Goal: Go to known website: Go to known website

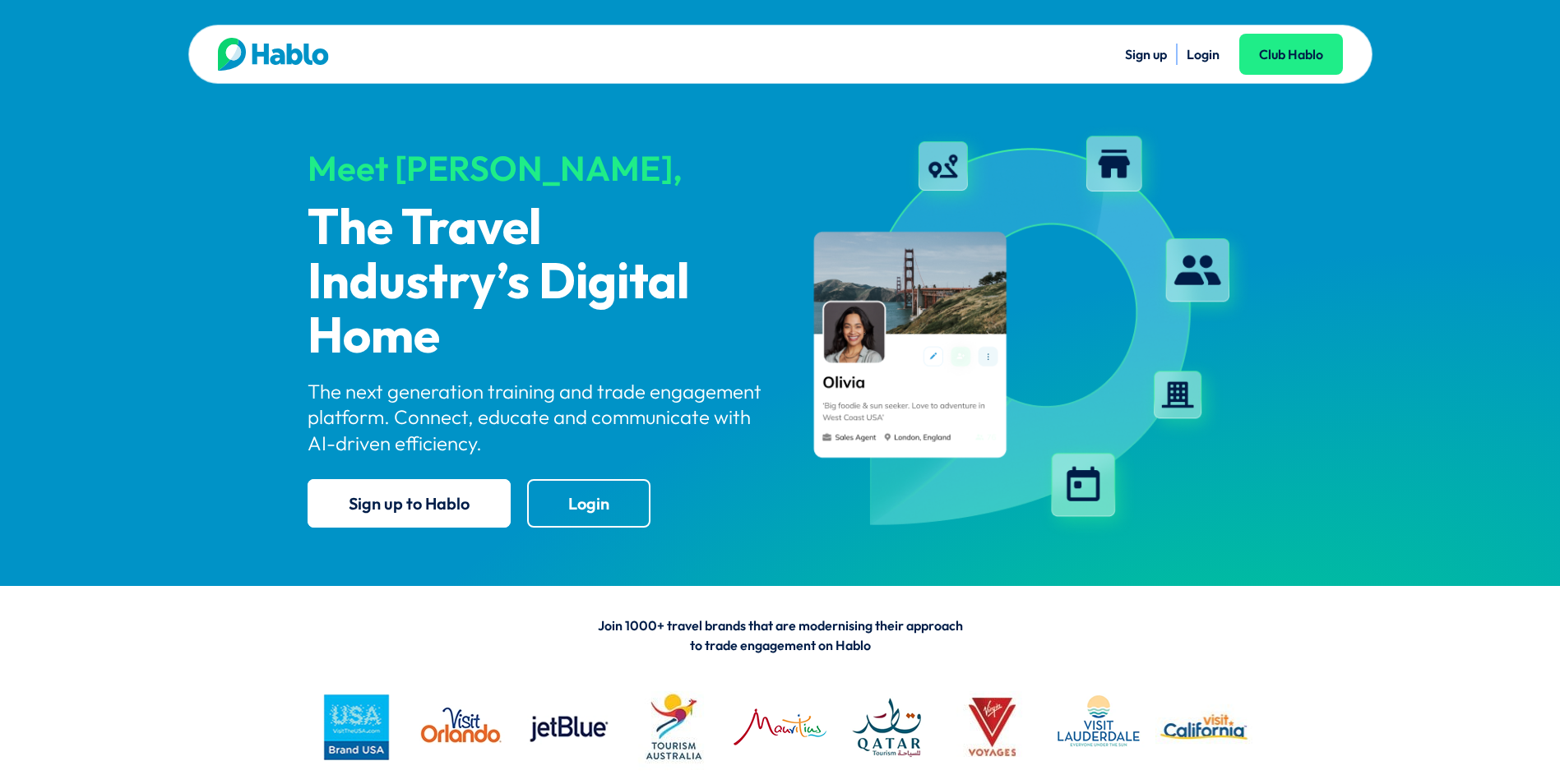
click at [1209, 60] on link "Login" at bounding box center [1203, 53] width 33 height 16
click at [1205, 54] on link "Login" at bounding box center [1203, 53] width 33 height 16
click at [1198, 53] on link "Login" at bounding box center [1203, 53] width 33 height 16
click at [1199, 48] on link "Login" at bounding box center [1203, 53] width 33 height 16
